Goal: Use online tool/utility: Utilize a website feature to perform a specific function

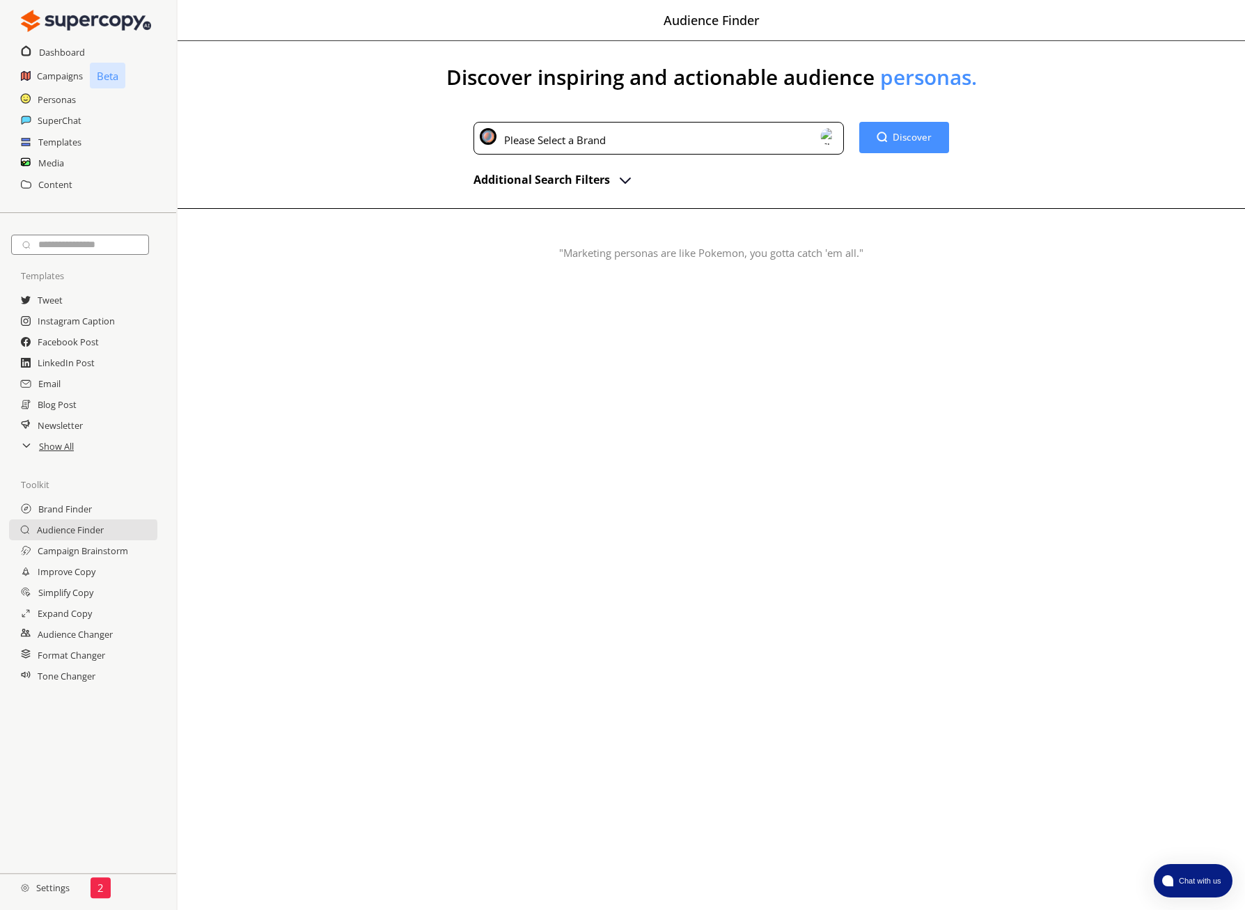
click at [743, 142] on div "Please Select a Brand" at bounding box center [658, 138] width 370 height 33
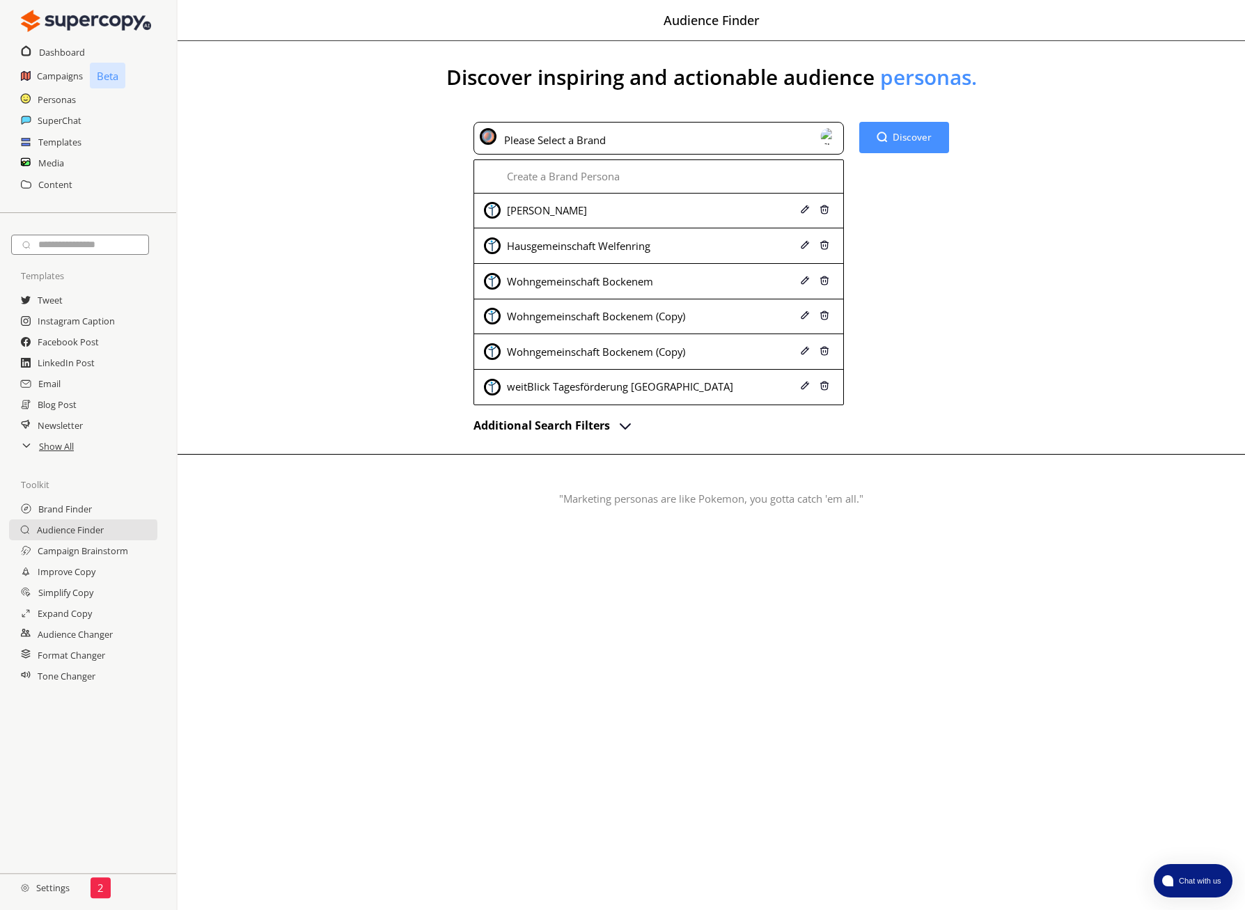
drag, startPoint x: 702, startPoint y: 208, endPoint x: 794, endPoint y: 182, distance: 96.3
click at [702, 207] on div "[PERSON_NAME]" at bounding box center [627, 210] width 287 height 17
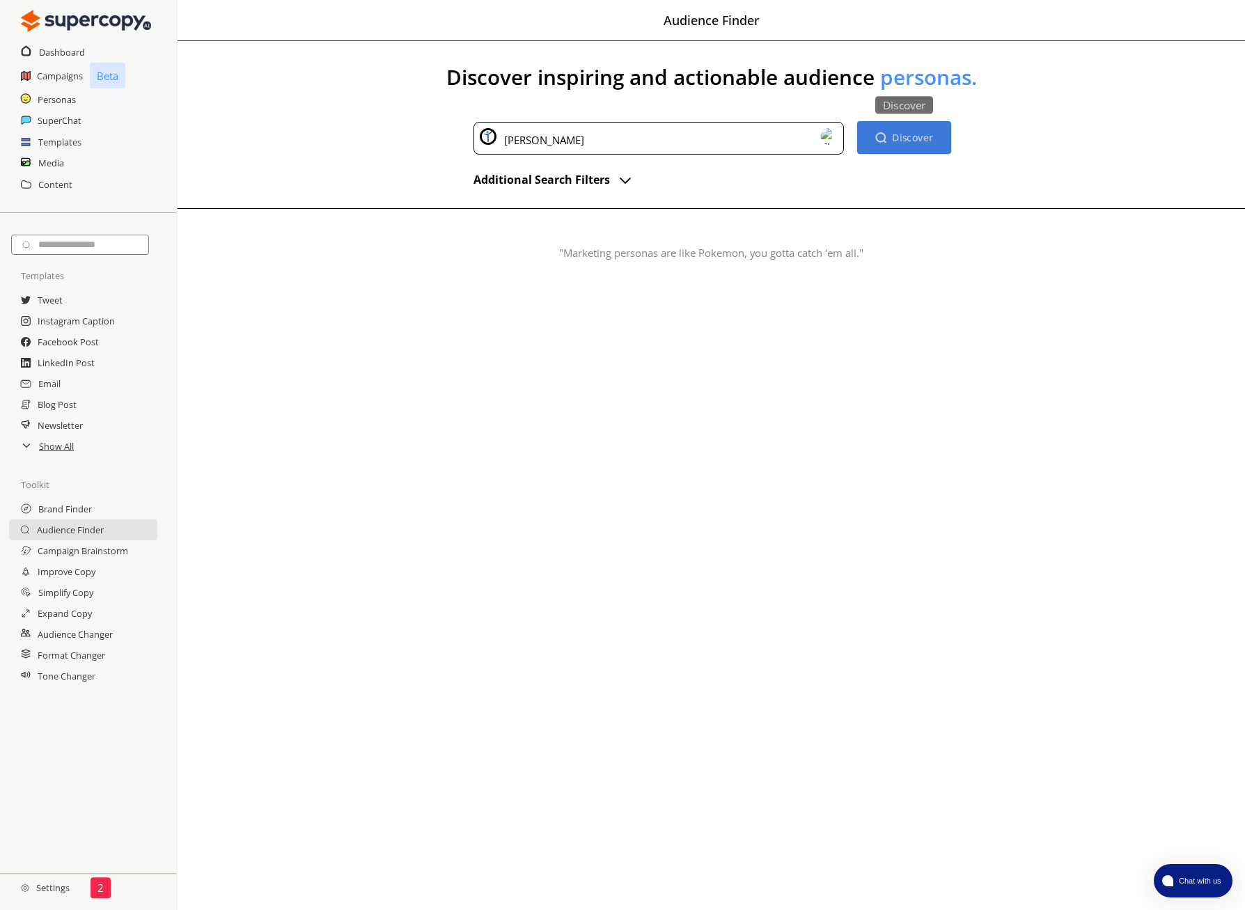
click at [927, 141] on b "Discover" at bounding box center [912, 137] width 41 height 13
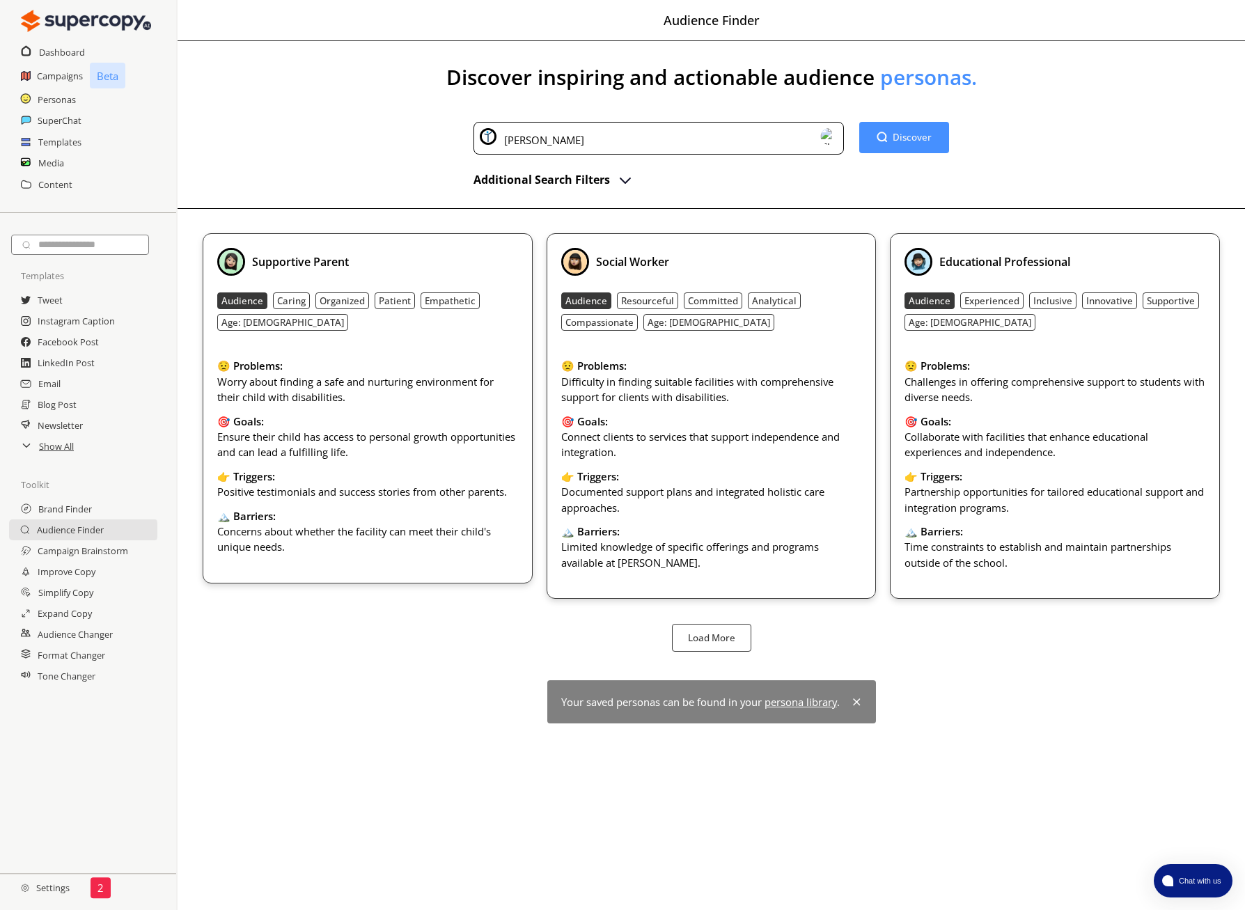
click at [599, 175] on h2 "Additional Search Filters" at bounding box center [541, 179] width 136 height 21
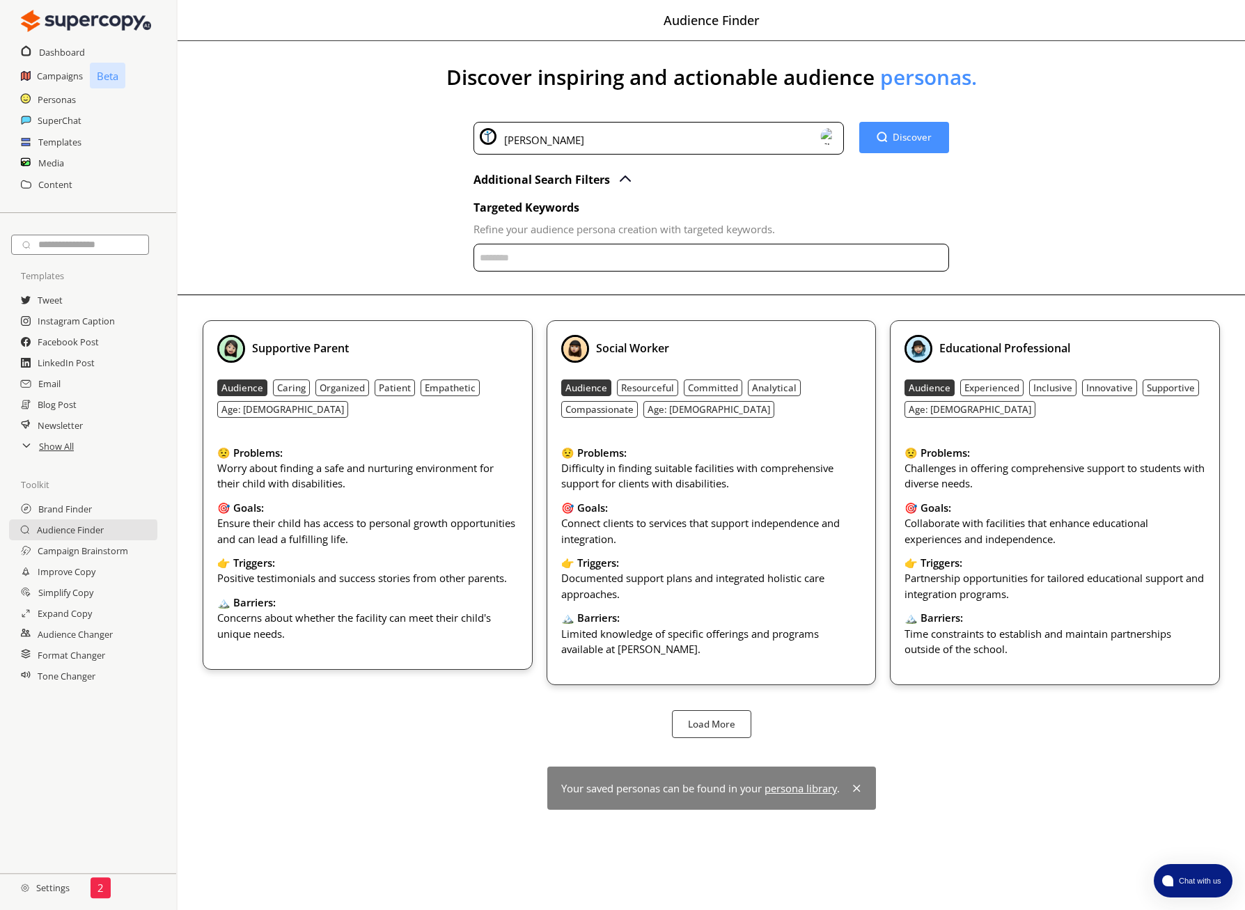
click at [564, 254] on input "text" at bounding box center [710, 258] width 475 height 28
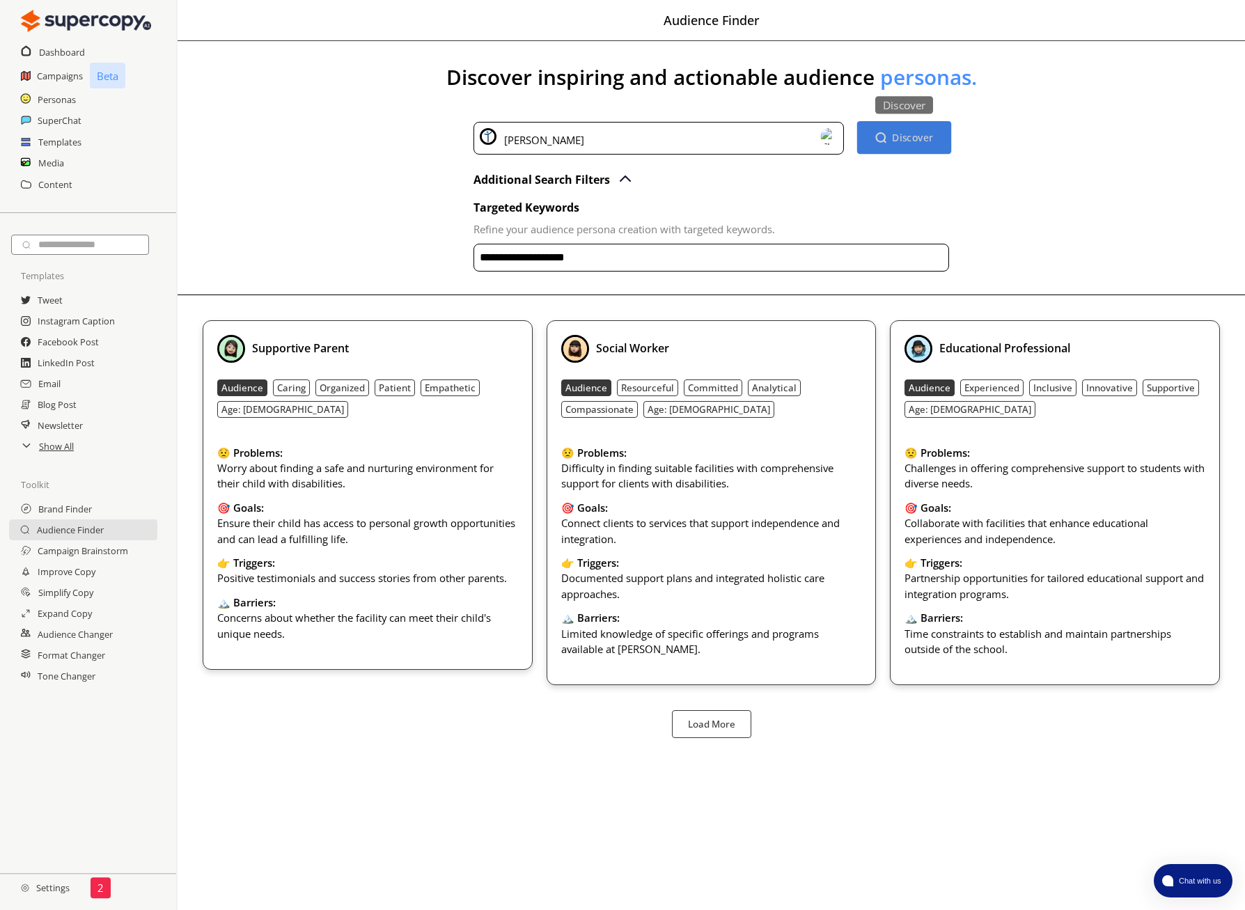
click at [904, 145] on button "Discover Discover" at bounding box center [904, 137] width 94 height 33
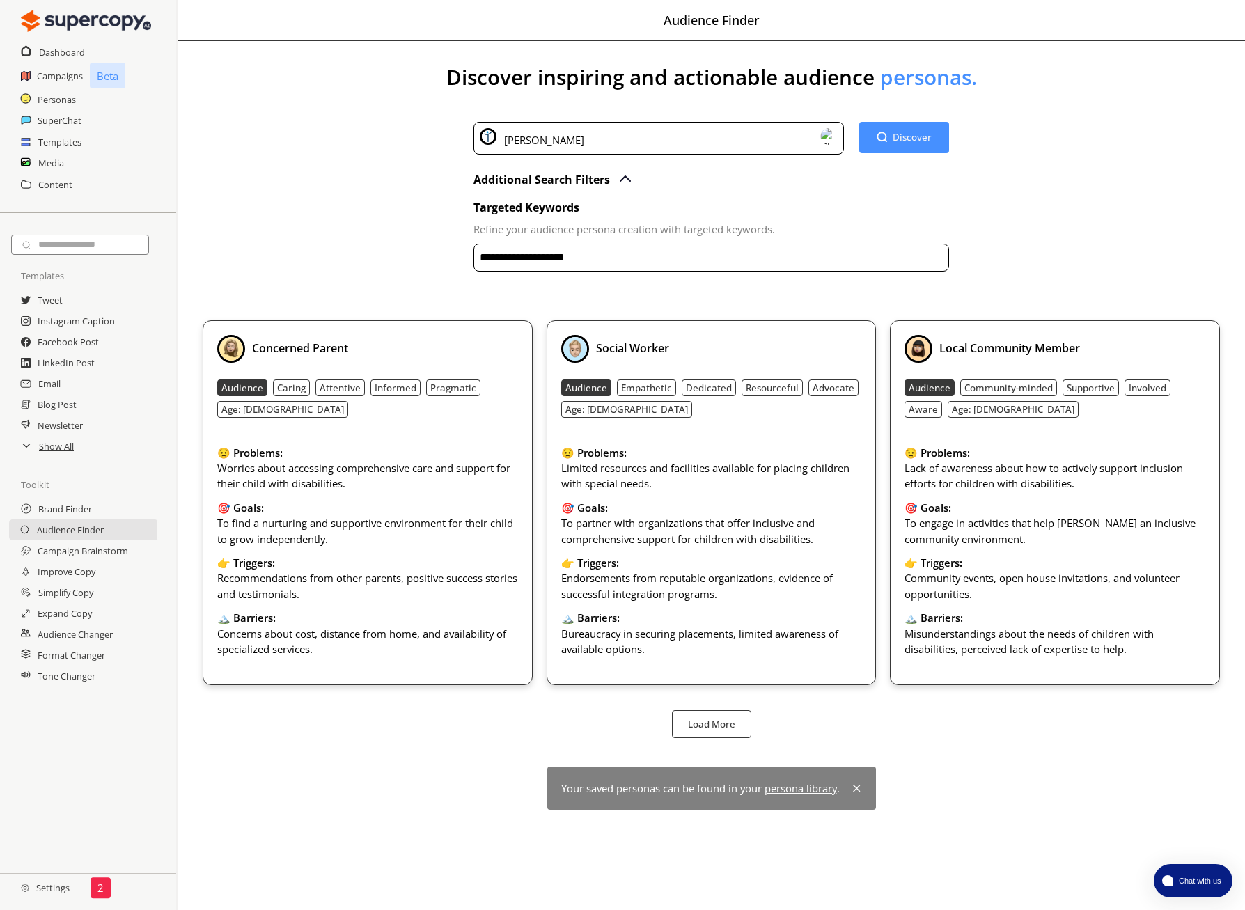
click at [647, 251] on input "**********" at bounding box center [710, 258] width 475 height 28
drag, startPoint x: 479, startPoint y: 257, endPoint x: 481, endPoint y: 267, distance: 10.6
click at [479, 257] on input "**********" at bounding box center [710, 258] width 475 height 28
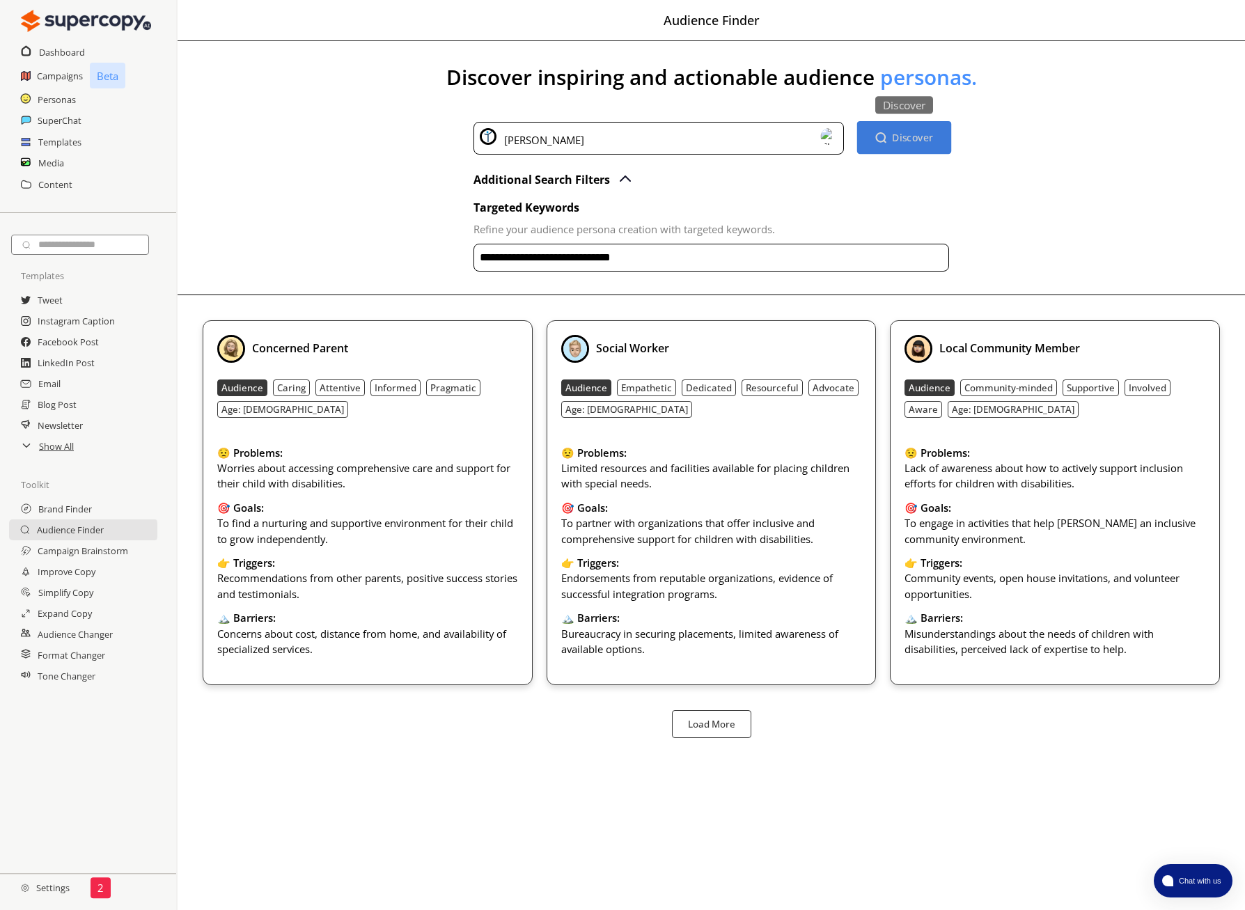
type input "**********"
click at [932, 141] on button "Discover Discover" at bounding box center [904, 137] width 94 height 33
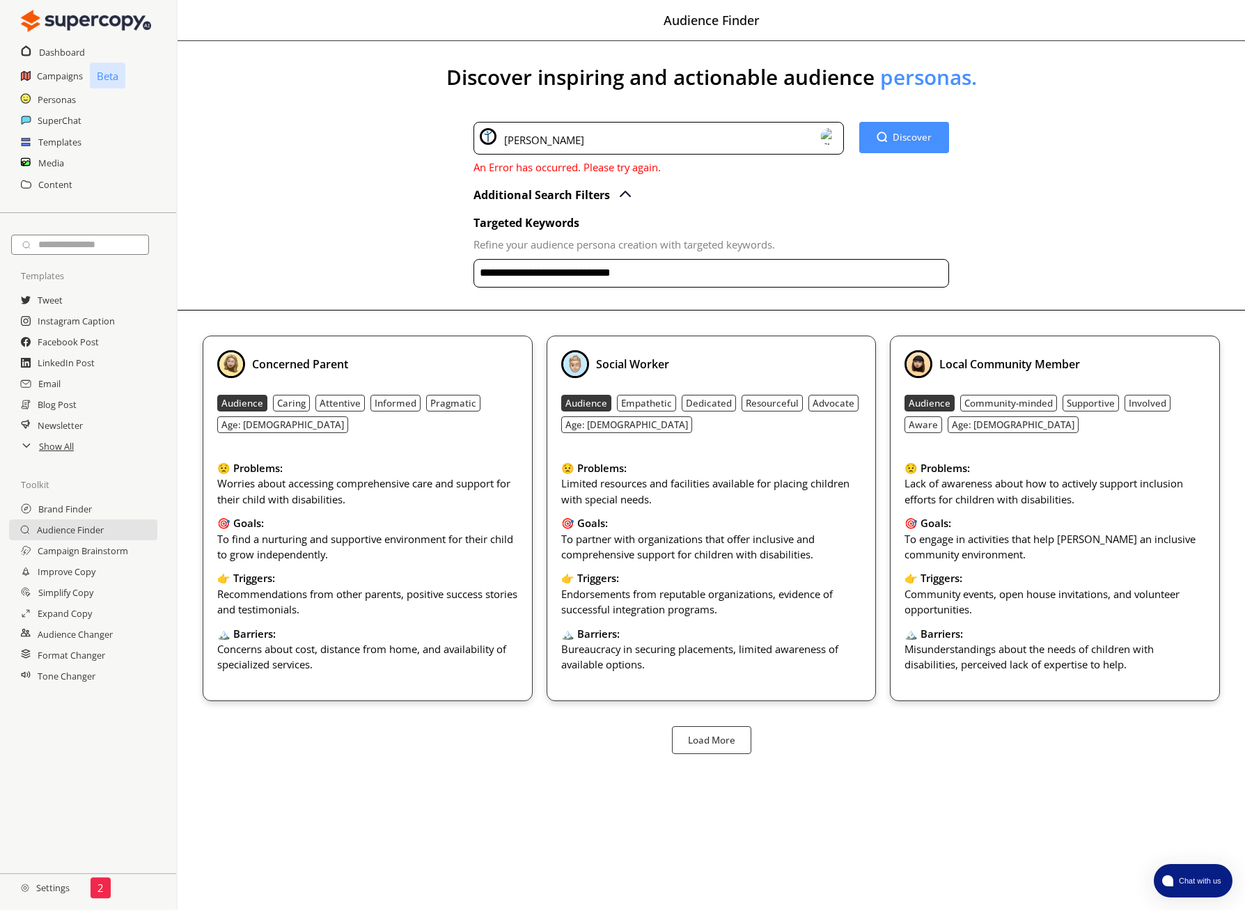
click at [55, 885] on h2 "Settings" at bounding box center [45, 888] width 90 height 28
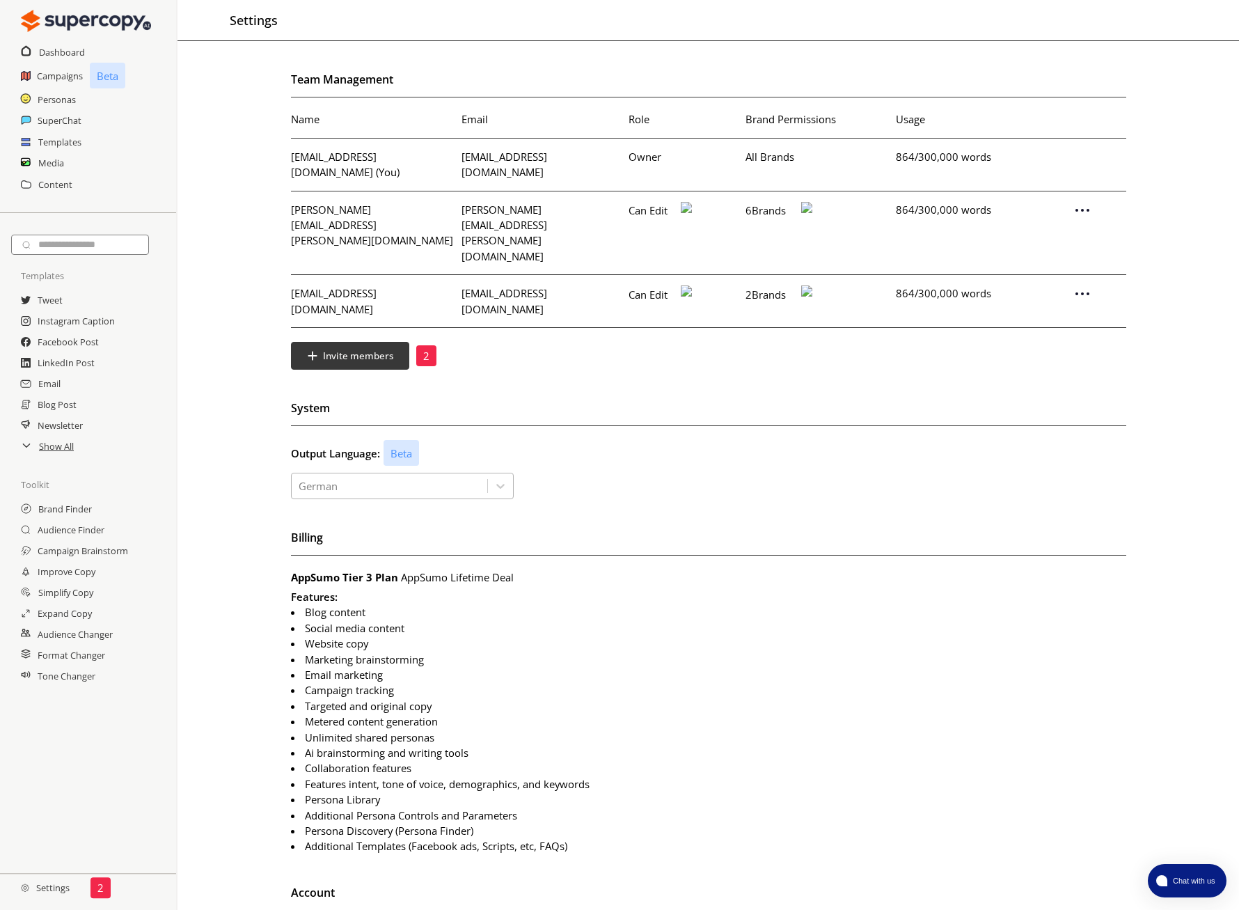
click at [388, 477] on div at bounding box center [390, 486] width 182 height 18
click at [604, 455] on div "Team Management Name Email Role Brand Permissions Usage info@dbje.de (You) info…" at bounding box center [708, 553] width 1062 height 969
click at [54, 53] on h2 "Dashboard" at bounding box center [62, 52] width 47 height 21
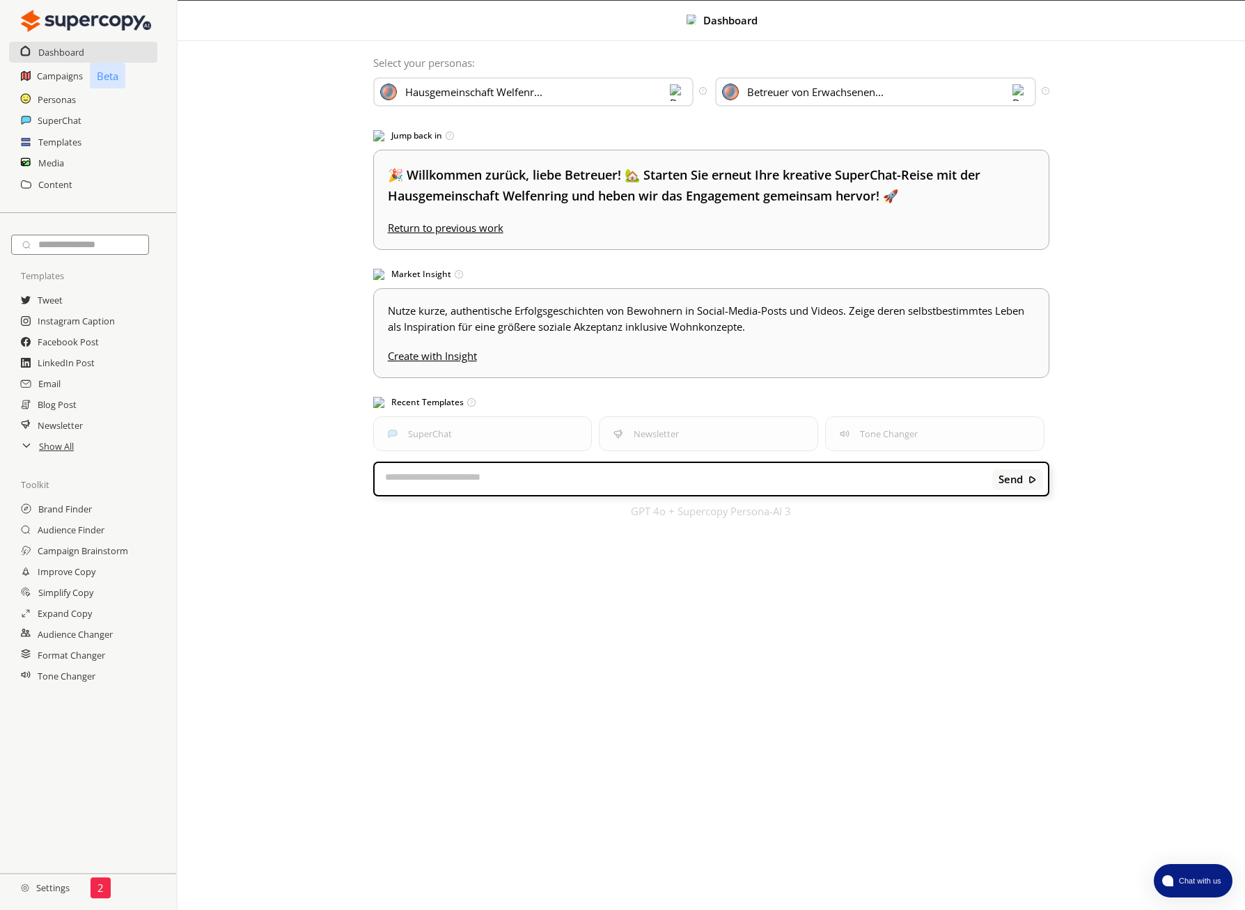
click at [47, 888] on h2 "Settings" at bounding box center [45, 888] width 90 height 28
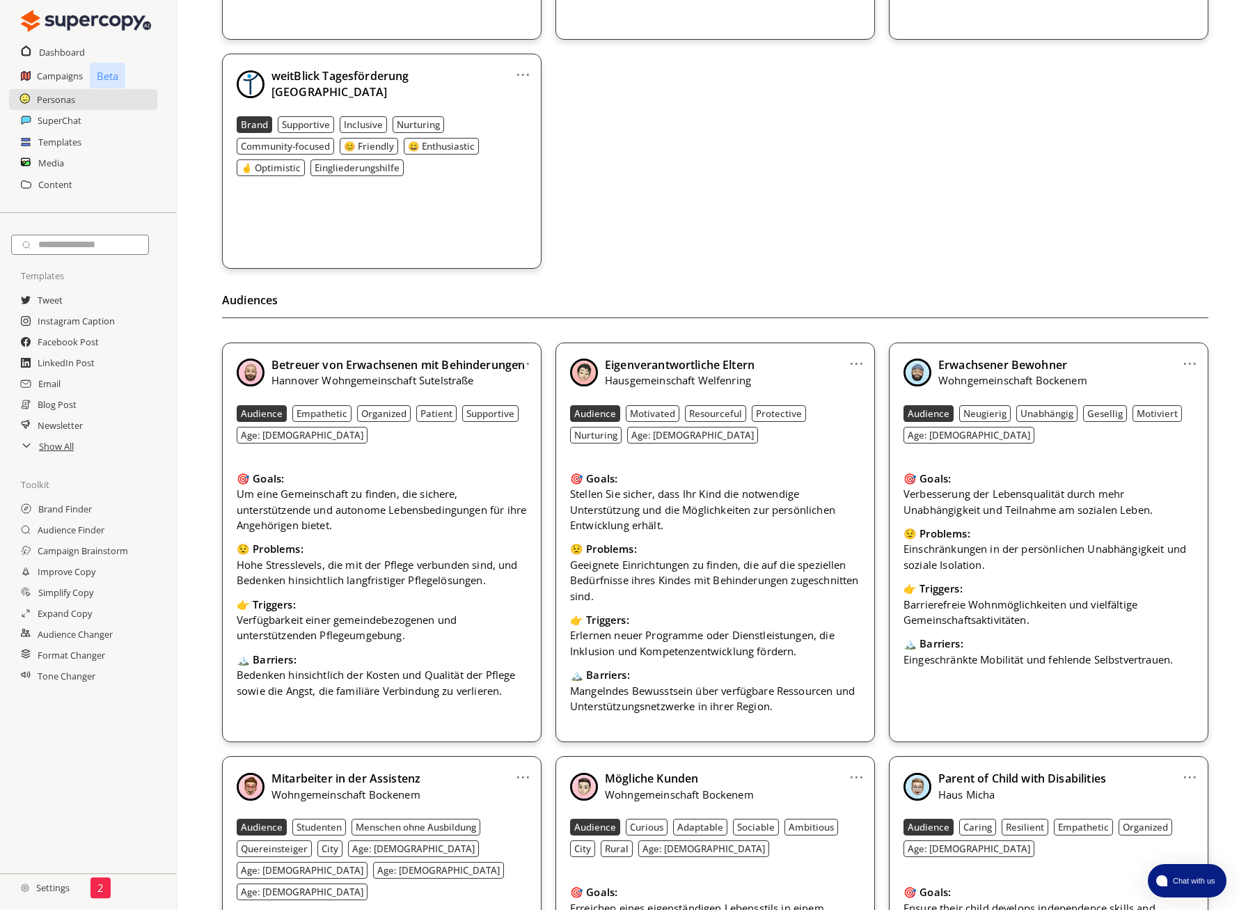
scroll to position [364, 0]
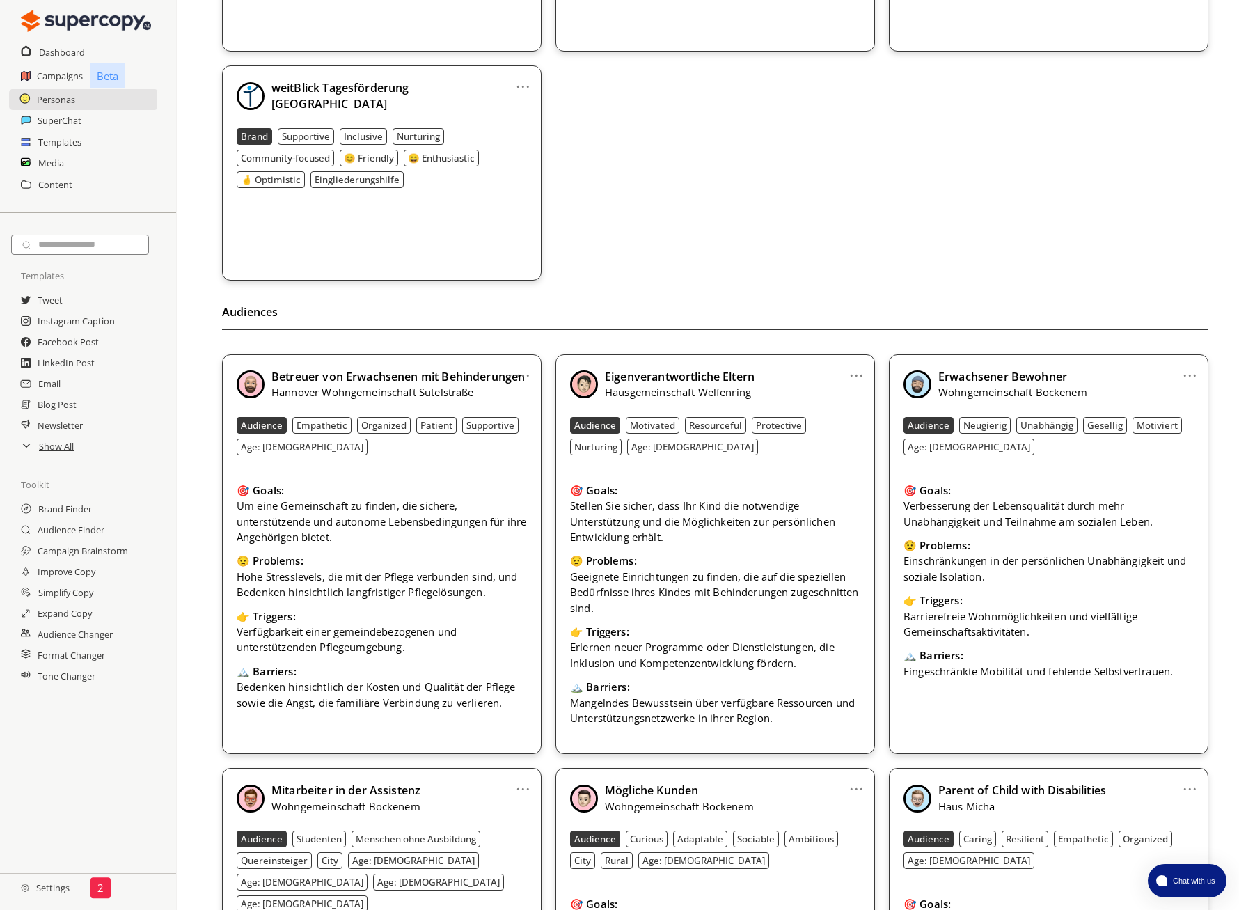
click at [1190, 372] on link "..." at bounding box center [1190, 369] width 15 height 15
click at [1171, 393] on li "Edit" at bounding box center [1172, 399] width 81 height 30
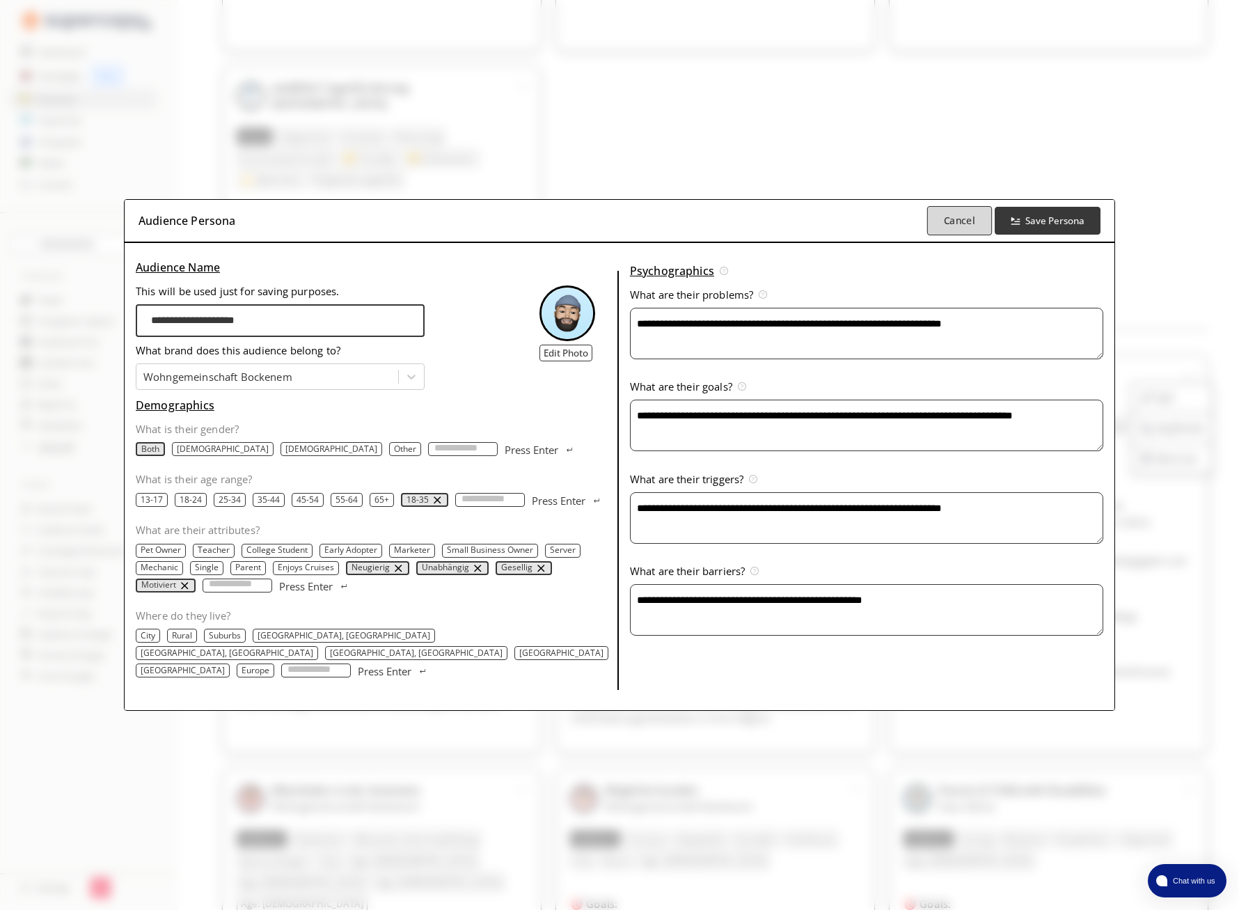
click at [972, 227] on b "Cancel" at bounding box center [958, 220] width 31 height 13
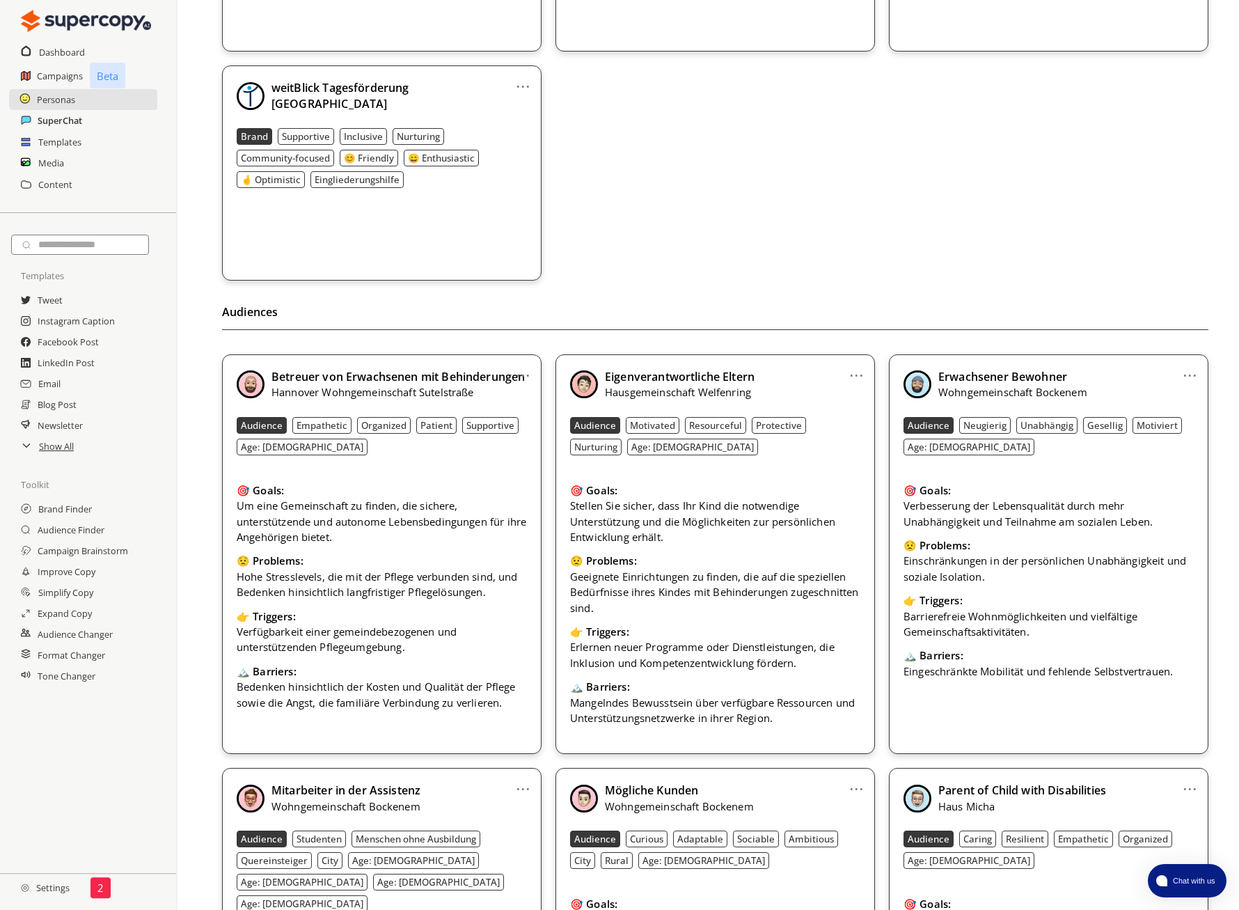
click at [54, 118] on h2 "SuperChat" at bounding box center [60, 120] width 45 height 21
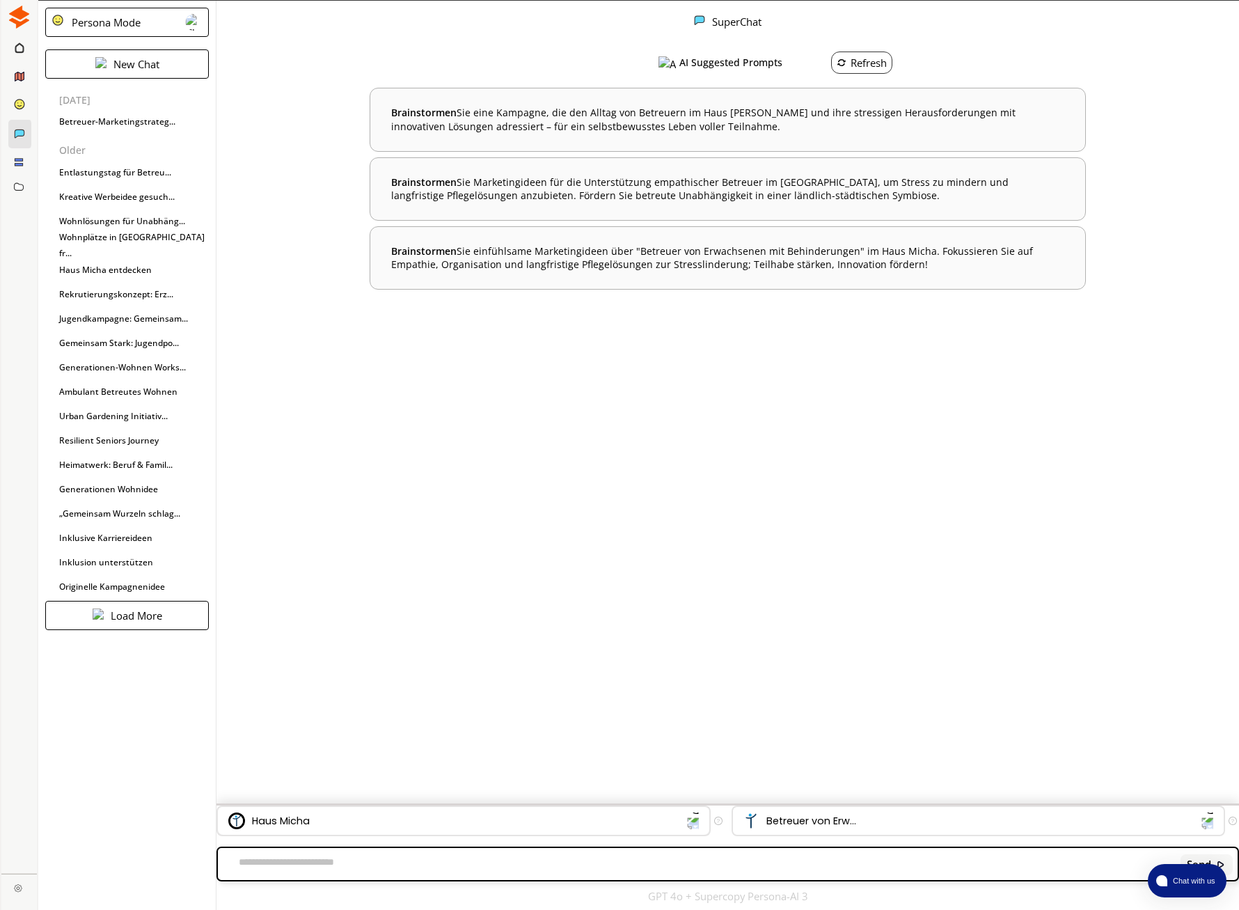
click at [405, 821] on div "Haus Micha" at bounding box center [455, 820] width 454 height 17
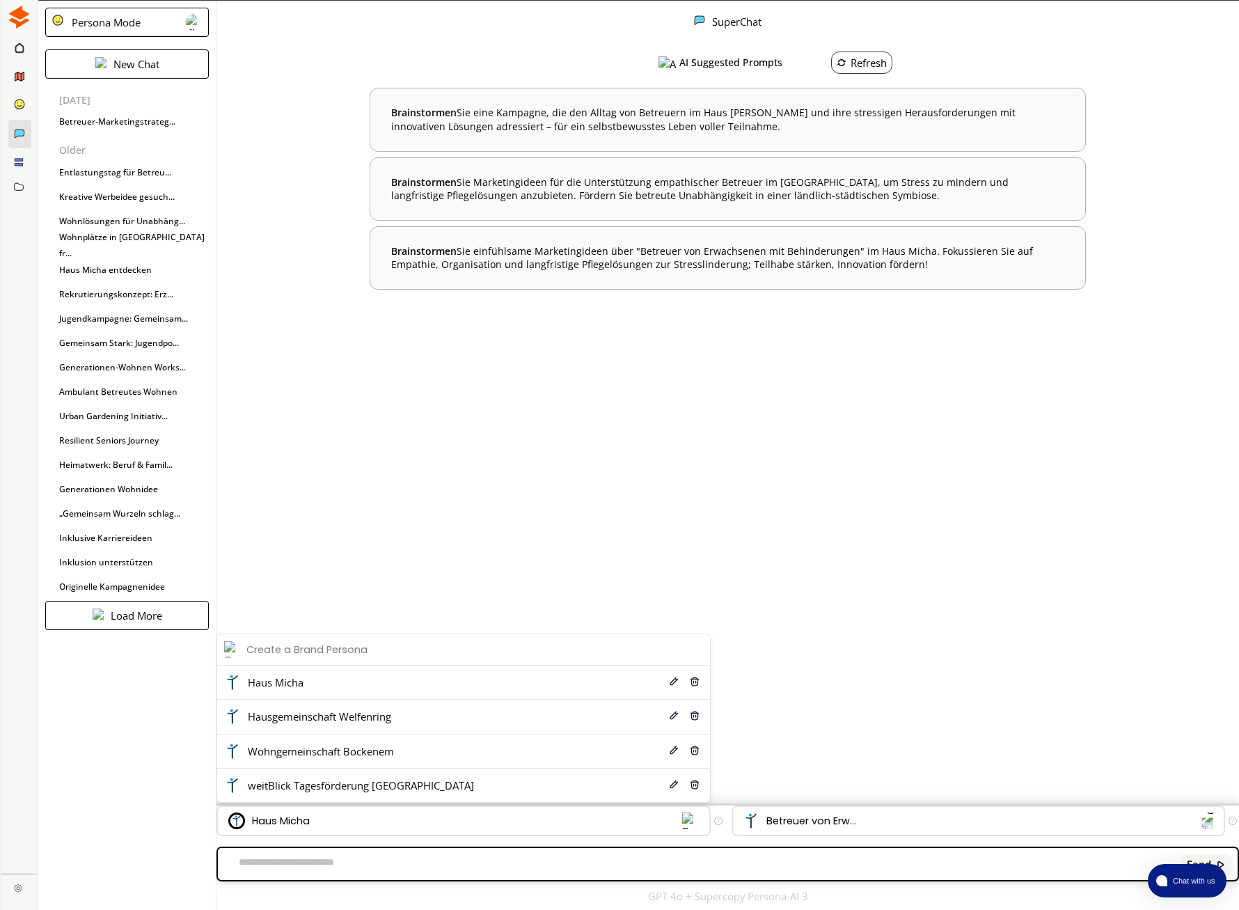
drag, startPoint x: 368, startPoint y: 743, endPoint x: 409, endPoint y: 742, distance: 41.1
click at [369, 743] on span "Wohngemeinschaft Bockenem" at bounding box center [321, 750] width 146 height 15
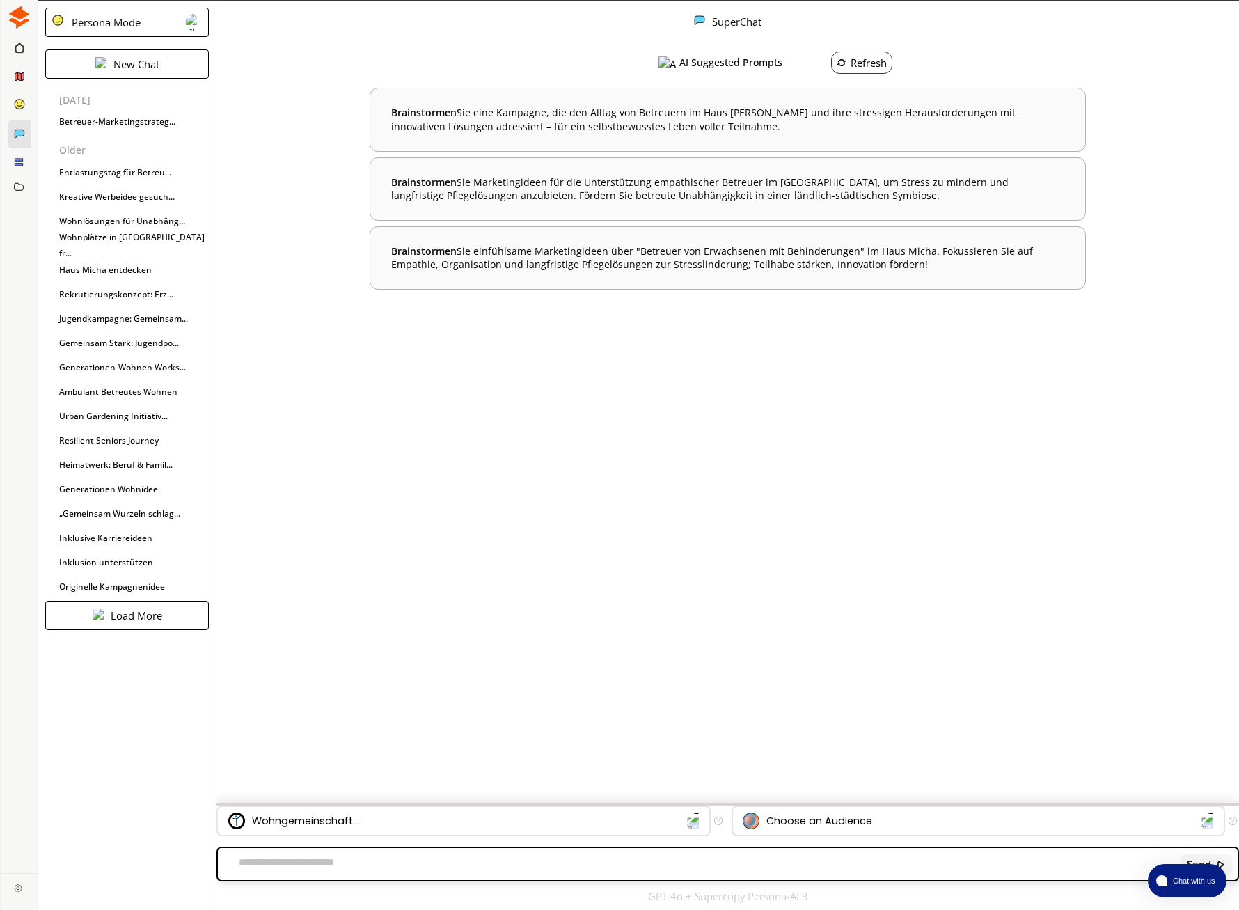
click at [837, 821] on div "Choose an Audience" at bounding box center [819, 820] width 106 height 15
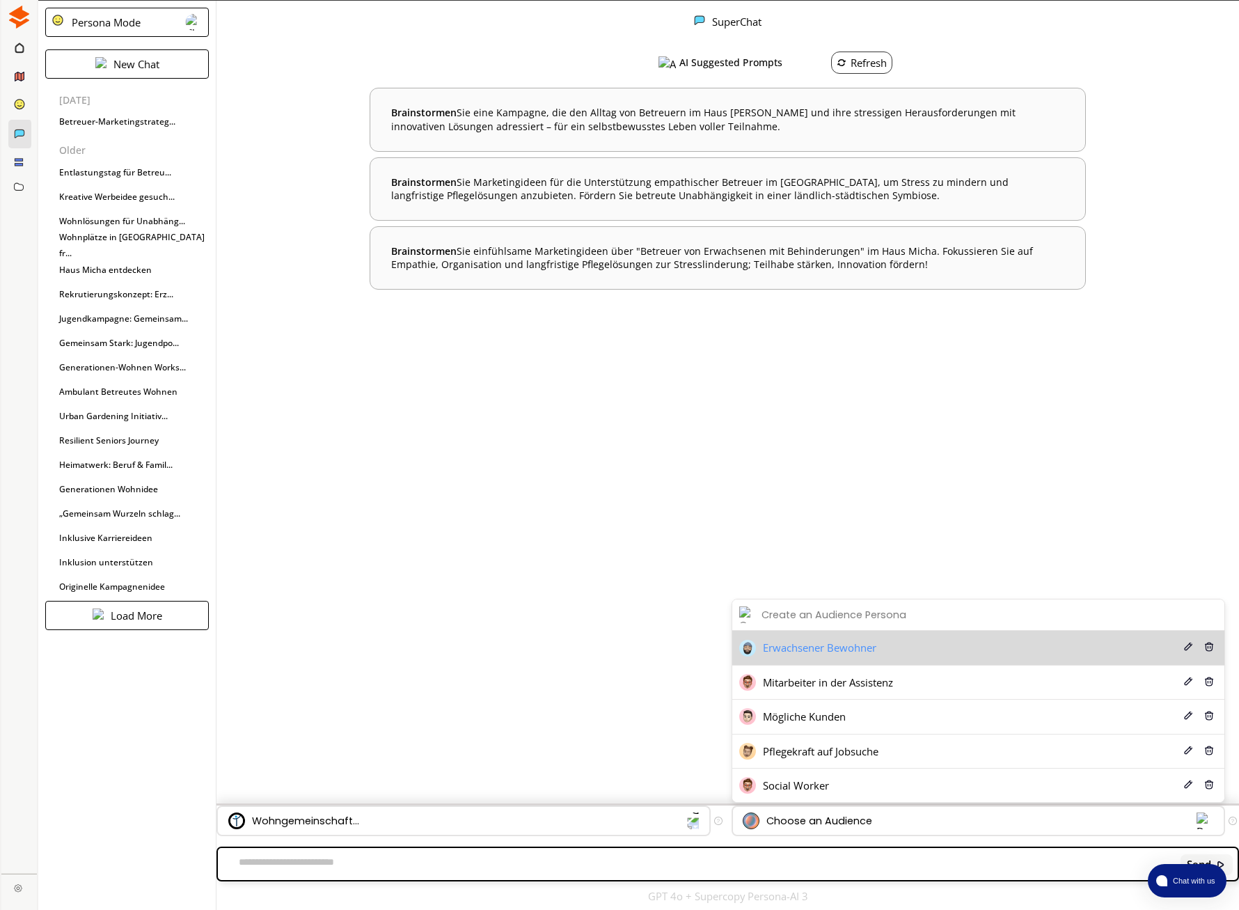
click at [821, 646] on span "Erwachsener Bewohner" at bounding box center [819, 647] width 113 height 15
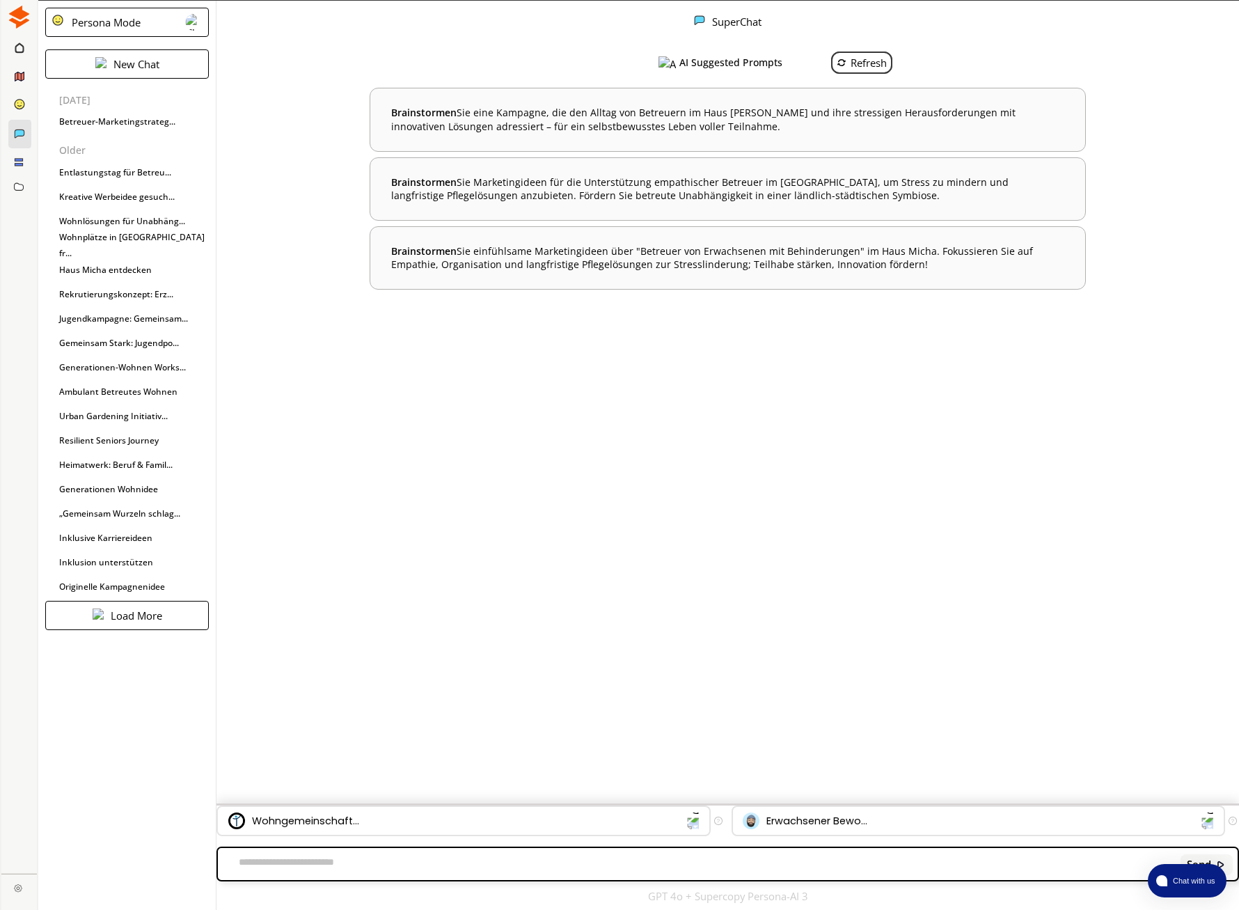
click at [860, 57] on div "Refresh" at bounding box center [862, 62] width 50 height 15
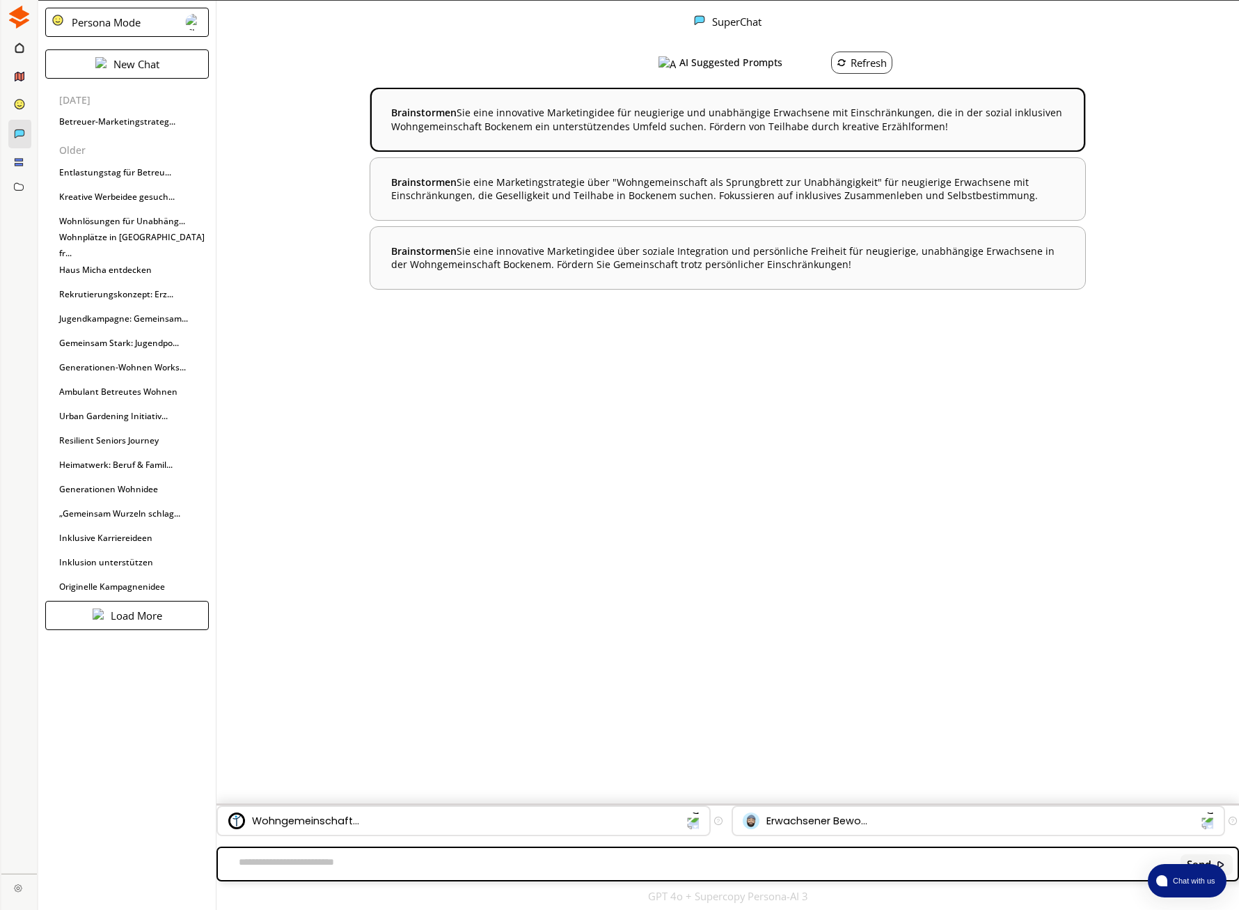
click at [645, 125] on b "Brainstormen Sie eine innovative Marketingidee für neugierige und unabhängige E…" at bounding box center [727, 119] width 672 height 27
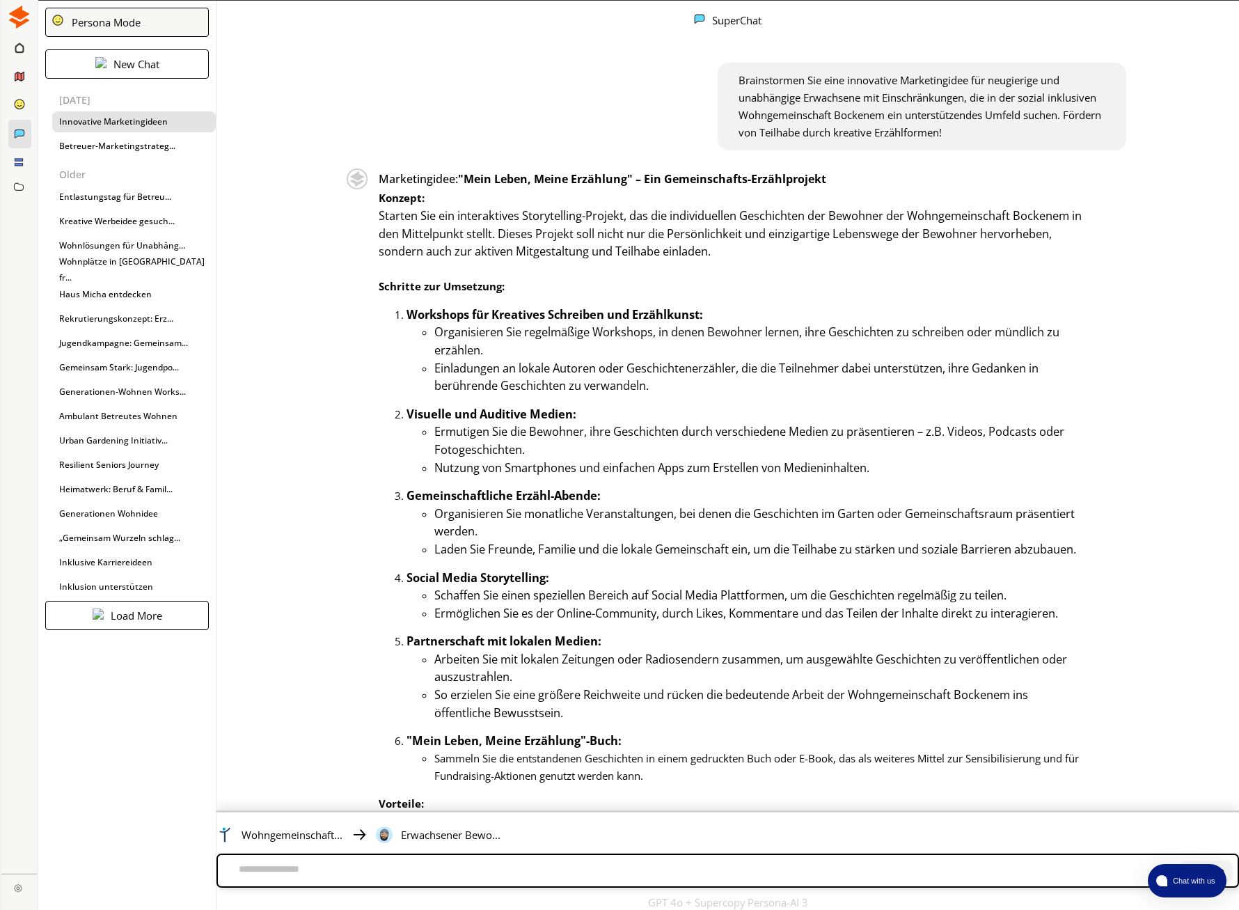
click at [185, 120] on div "Innovative Marketingideen" at bounding box center [134, 121] width 164 height 21
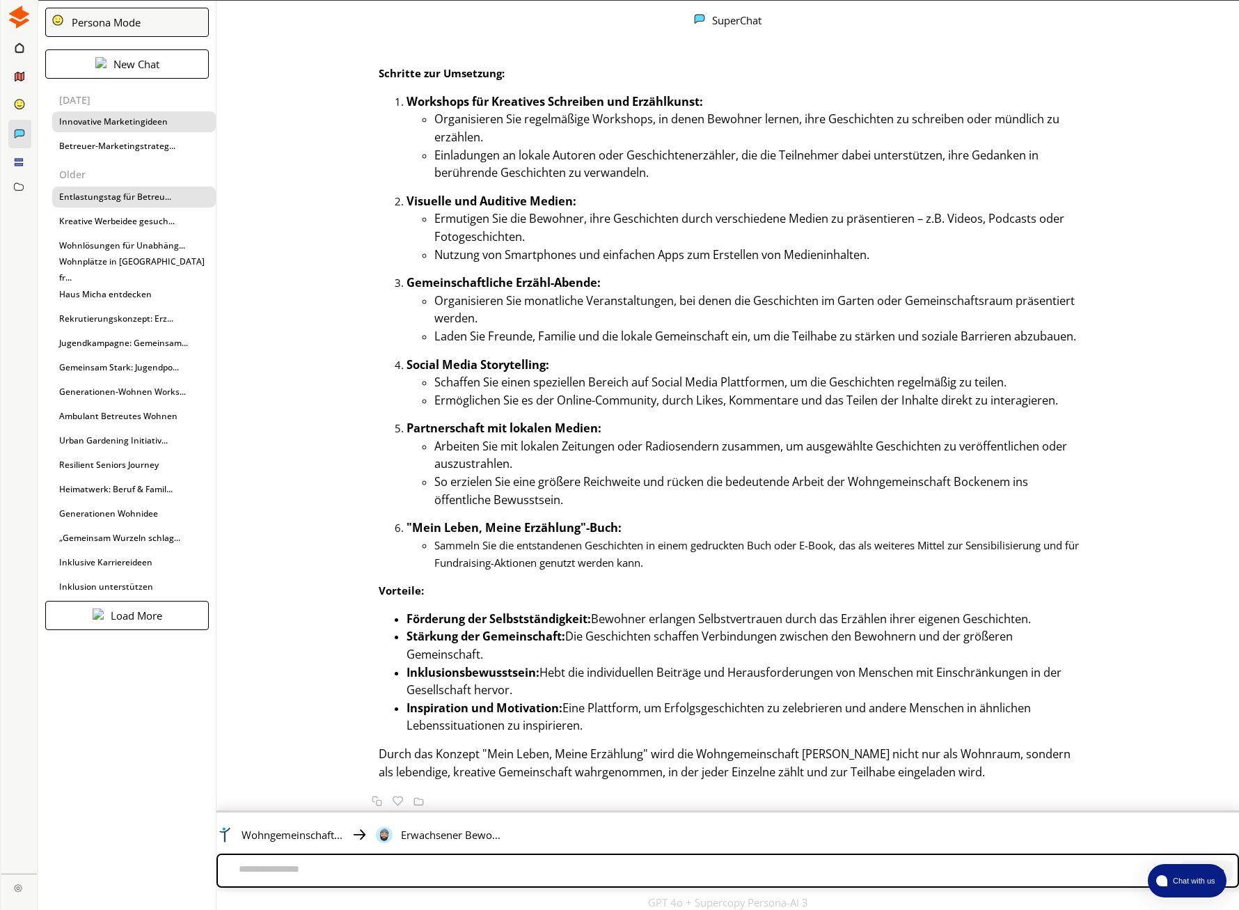
scroll to position [1, 0]
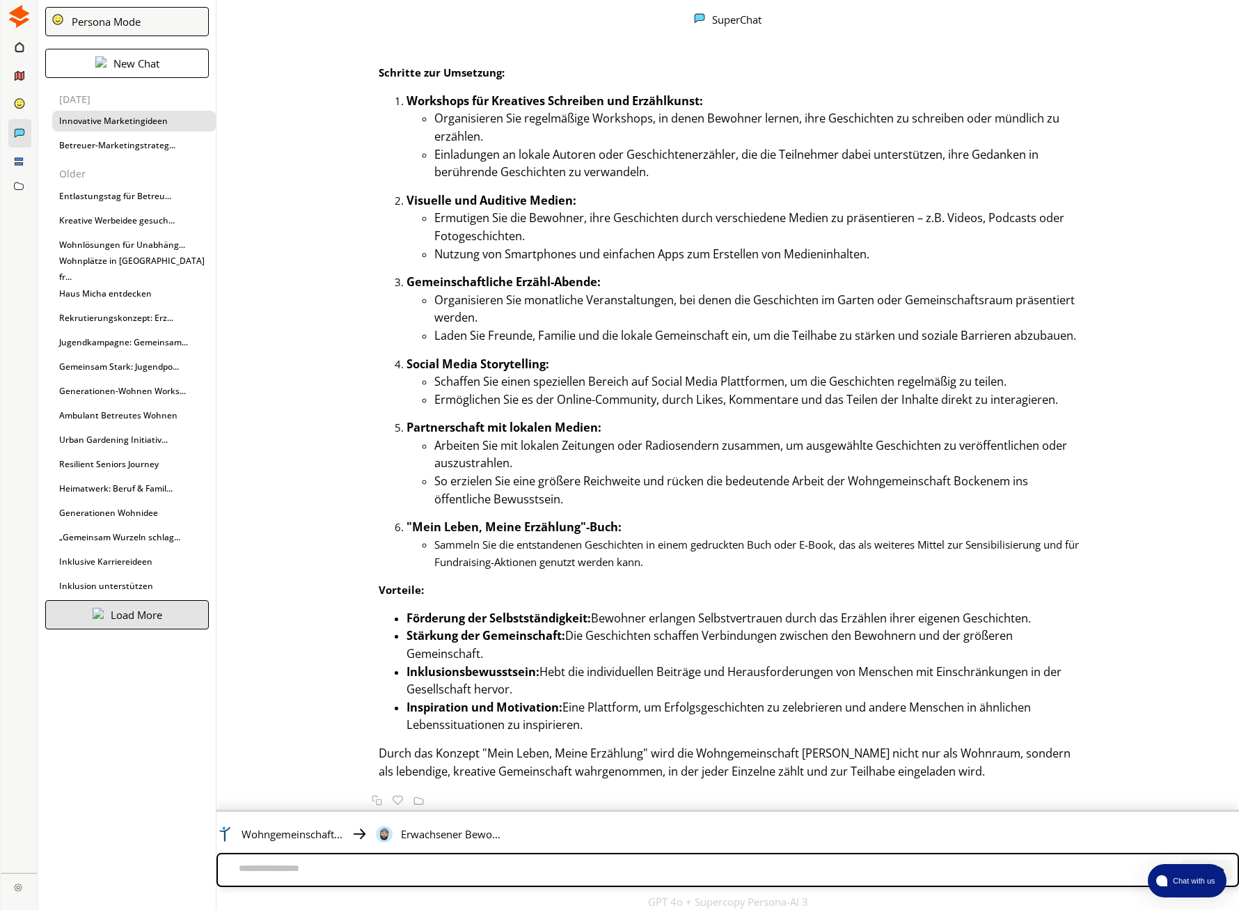
click at [152, 611] on p "Load More" at bounding box center [137, 614] width 52 height 15
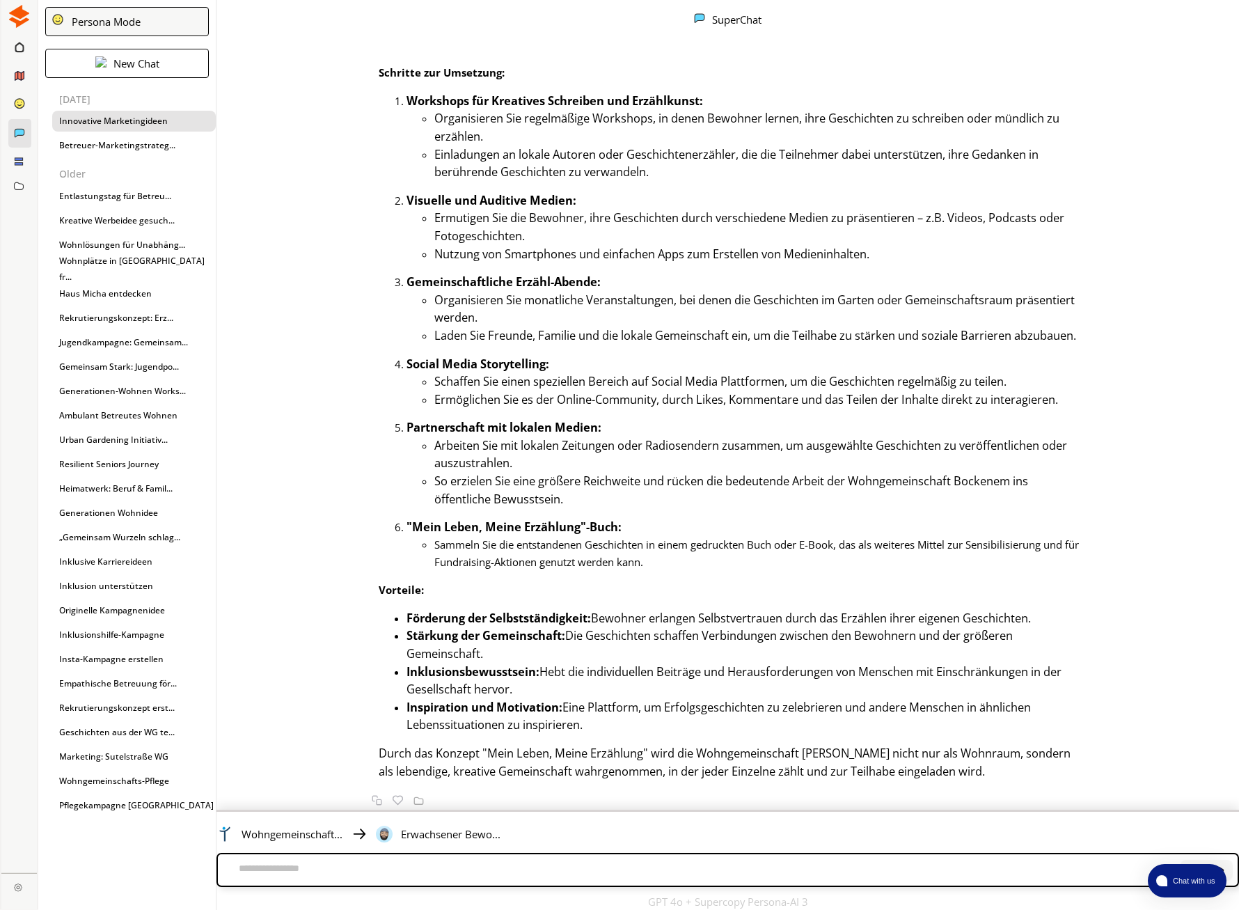
scroll to position [224, 0]
